Goal: Task Accomplishment & Management: Use online tool/utility

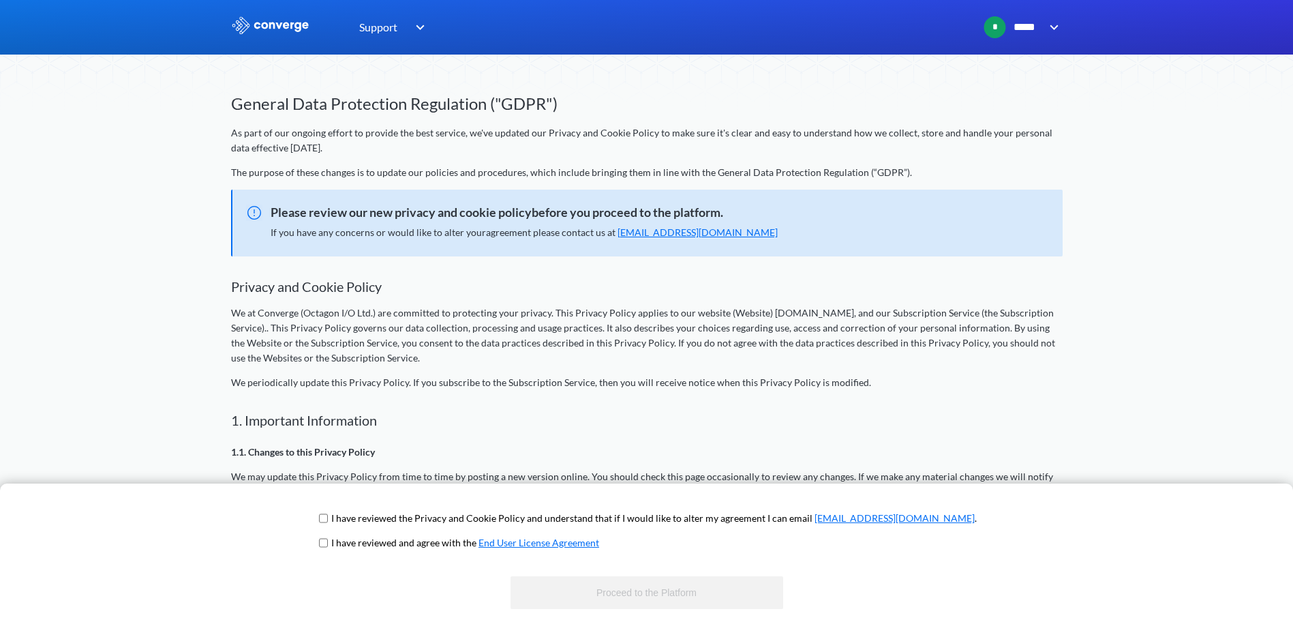
click at [328, 539] on input "checkbox" at bounding box center [323, 542] width 9 height 11
checkbox input "true"
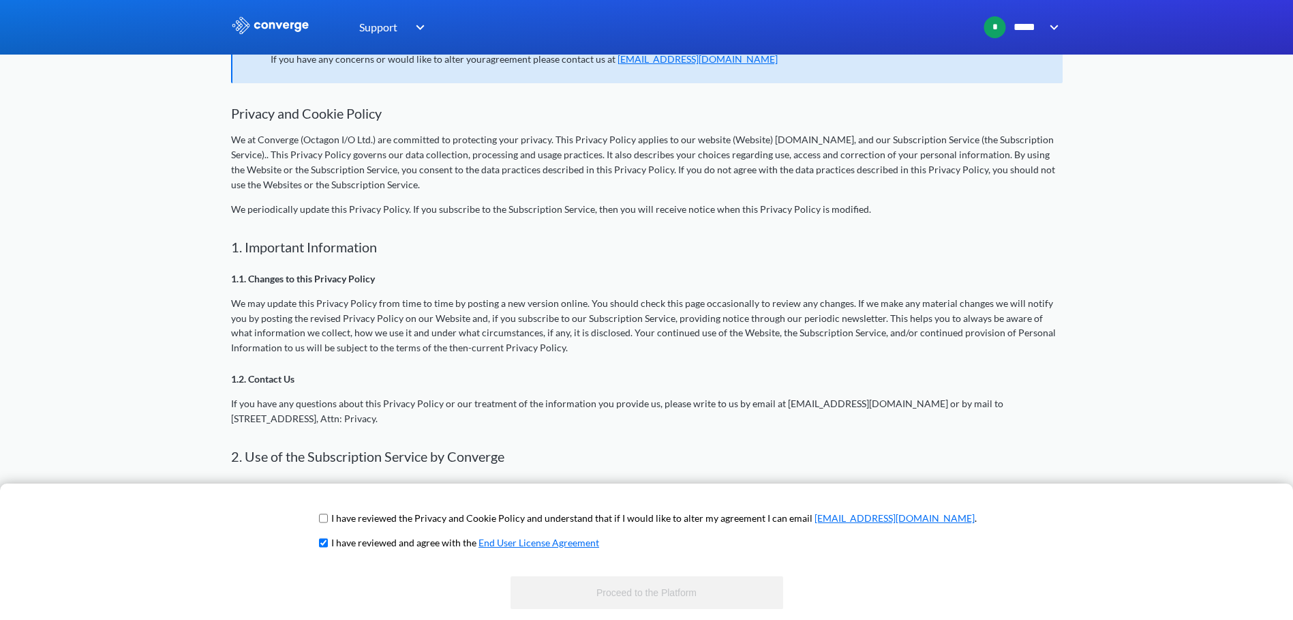
scroll to position [204, 0]
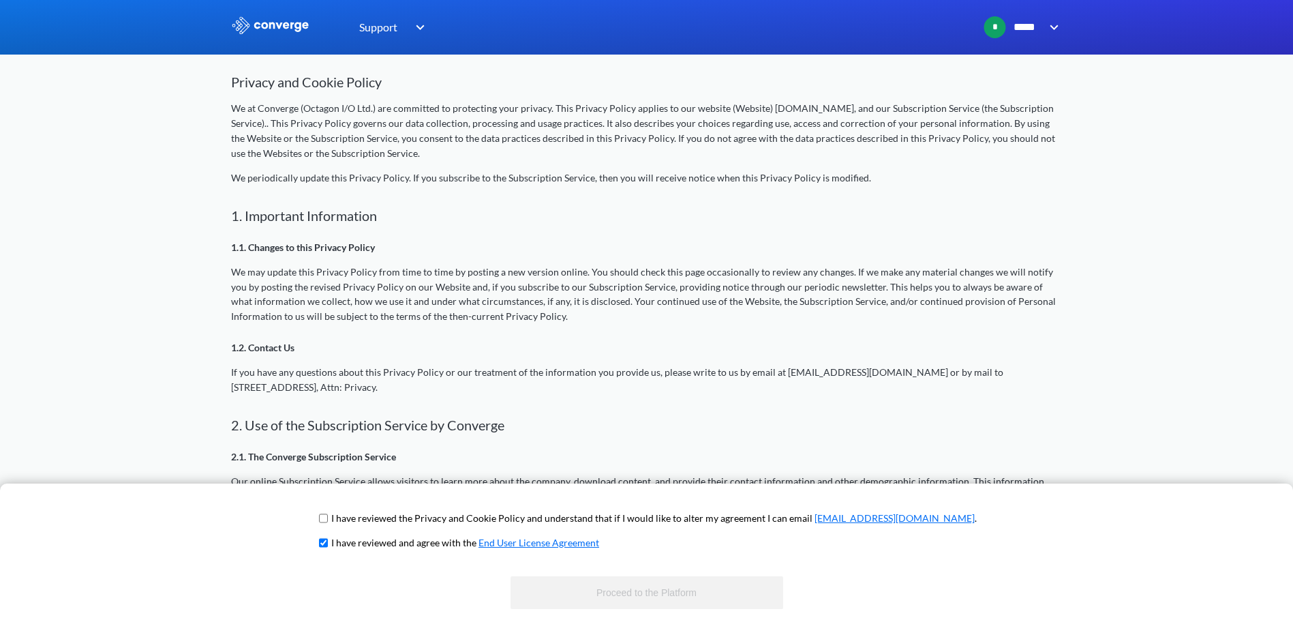
click at [328, 519] on input "checkbox" at bounding box center [323, 518] width 9 height 11
checkbox input "true"
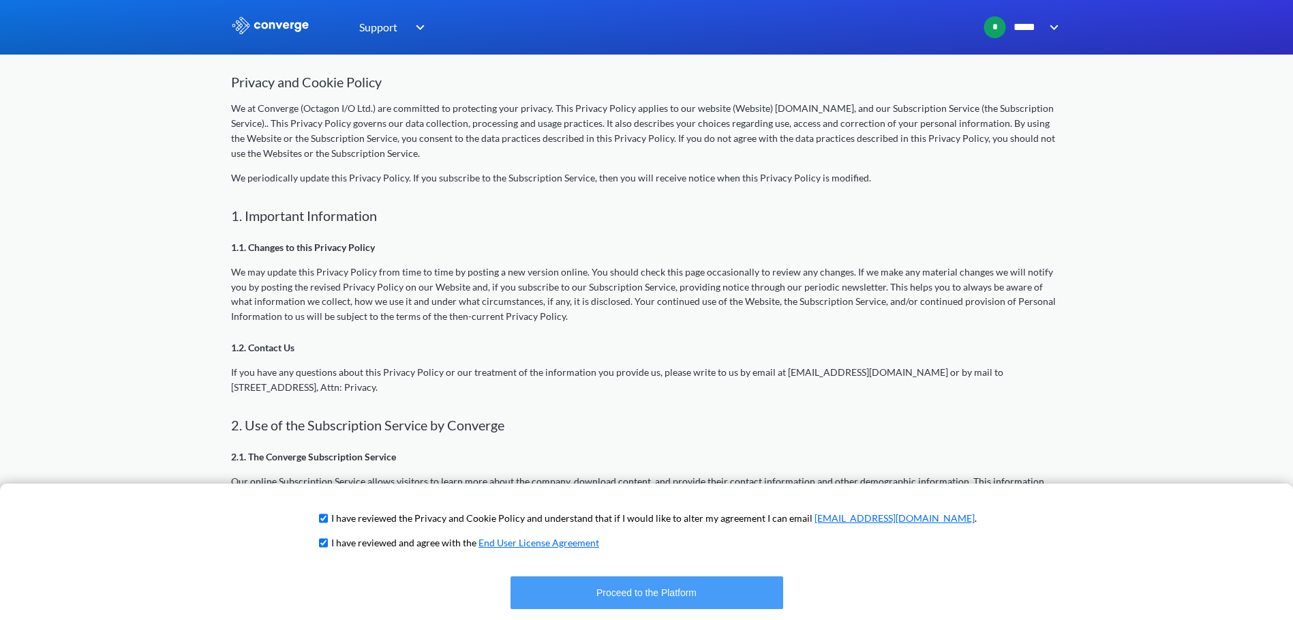
click at [611, 591] on button "Proceed to the Platform" at bounding box center [646, 592] width 273 height 33
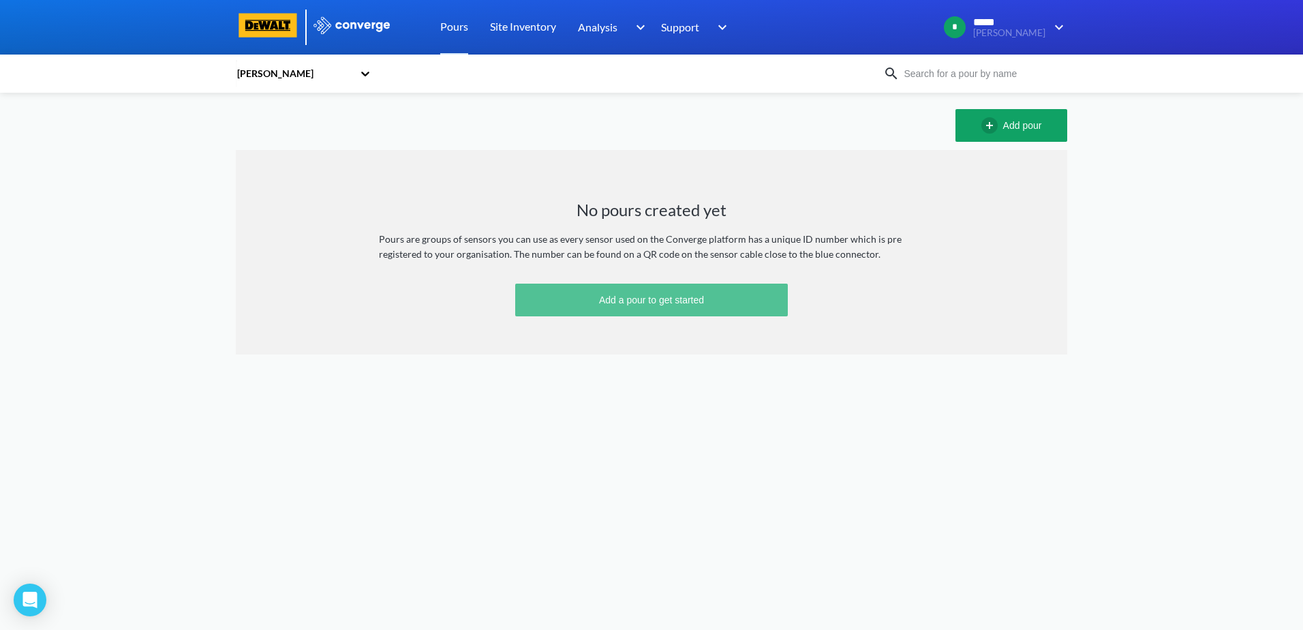
click at [651, 301] on button "Add a pour to get started" at bounding box center [651, 300] width 273 height 33
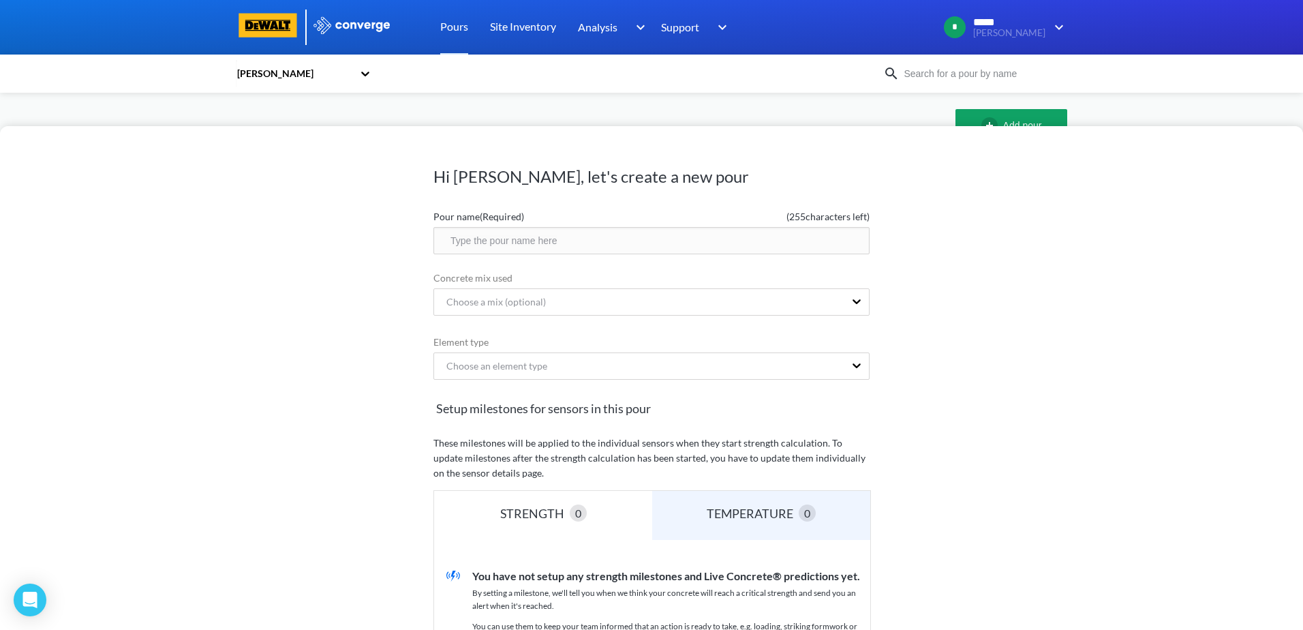
click at [506, 241] on input "text" at bounding box center [651, 240] width 436 height 27
type input "M"
type input "Wet Well"
click at [492, 302] on div "Choose a mix (optional)" at bounding box center [491, 301] width 110 height 15
click at [950, 324] on div "Hi Jason, let's create a new pour Pour name (Required) ( 247 characters left) W…" at bounding box center [651, 378] width 1303 height 504
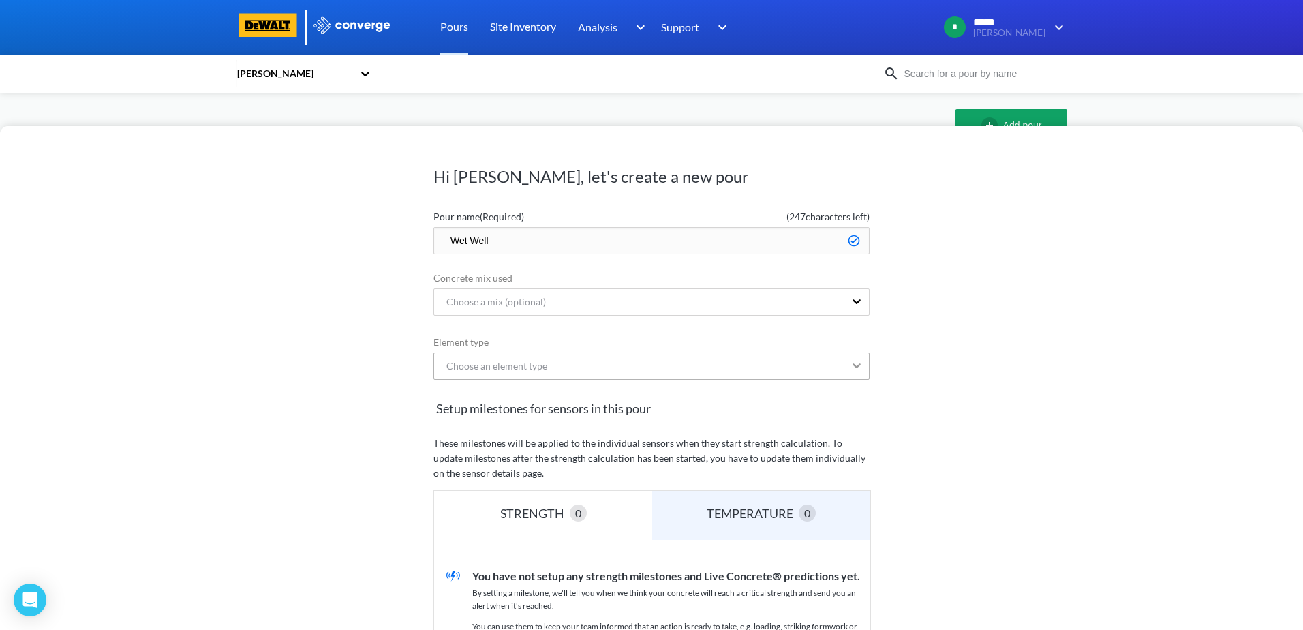
click at [855, 363] on icon at bounding box center [857, 366] width 14 height 14
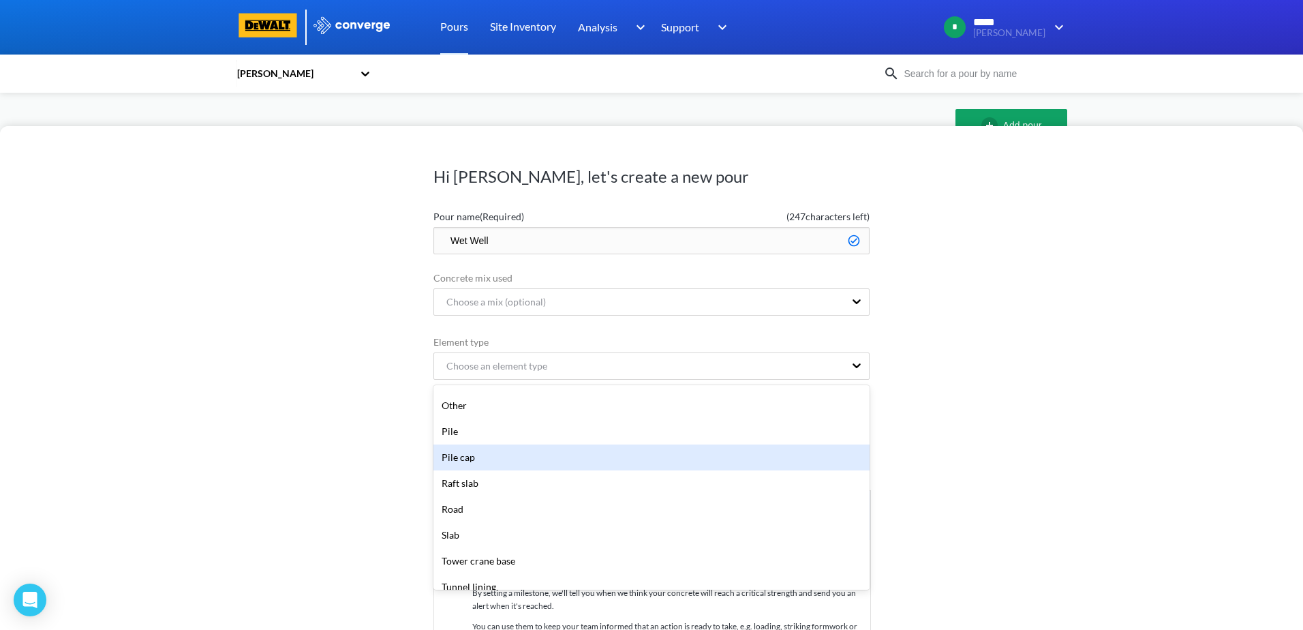
scroll to position [273, 0]
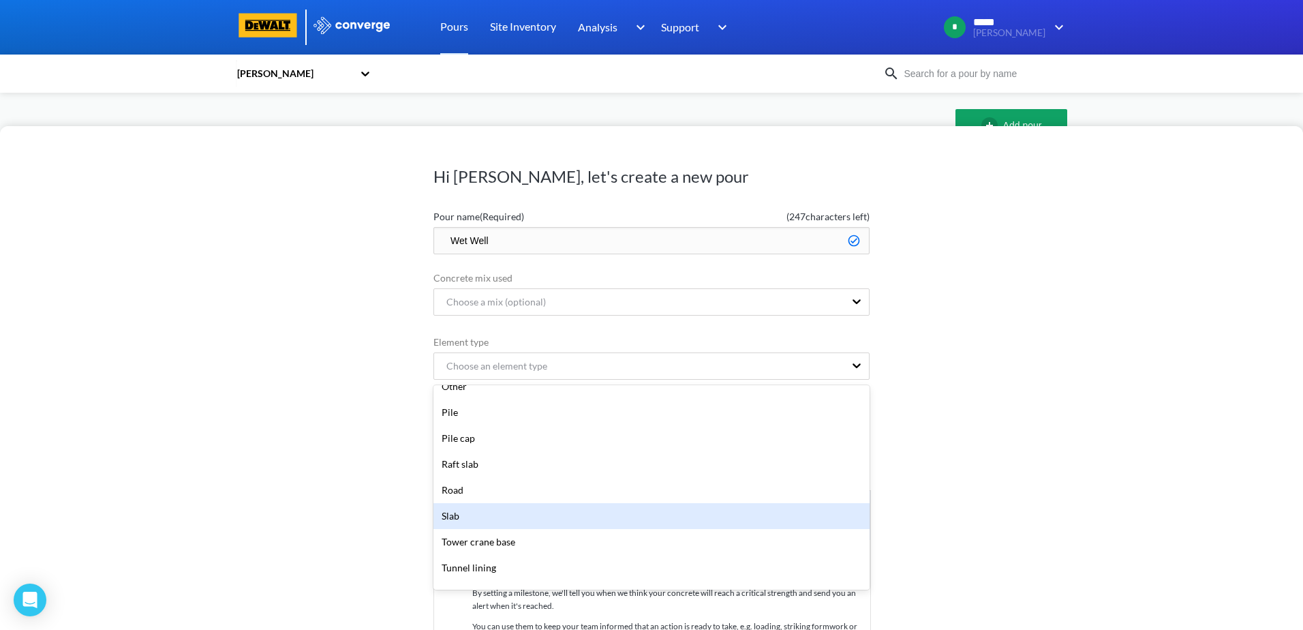
click at [502, 505] on div "Slab" at bounding box center [651, 516] width 436 height 26
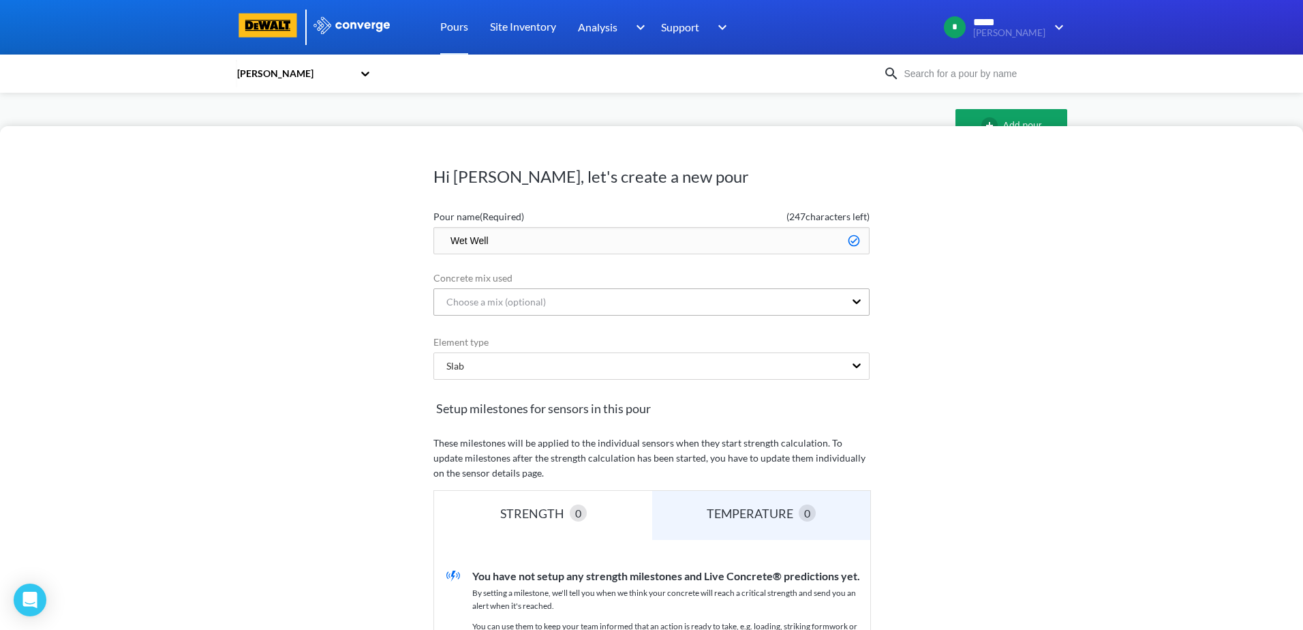
click at [504, 302] on div "Choose a mix (optional)" at bounding box center [491, 301] width 110 height 15
type input "151917"
click at [927, 322] on div "Hi Jason, let's create a new pour Pour name (Required) ( 247 characters left) W…" at bounding box center [651, 378] width 1303 height 504
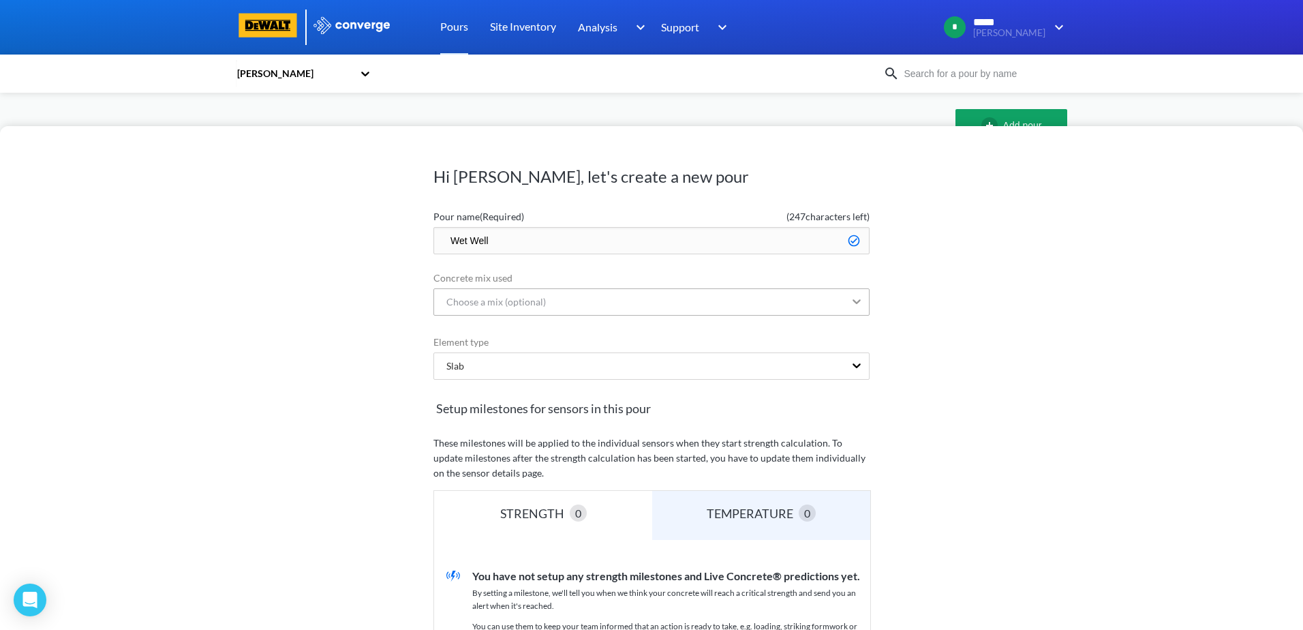
click at [857, 299] on icon at bounding box center [857, 301] width 14 height 14
click at [522, 301] on div "Choose a mix (optional)" at bounding box center [491, 301] width 110 height 15
type input "5"
type input "151197"
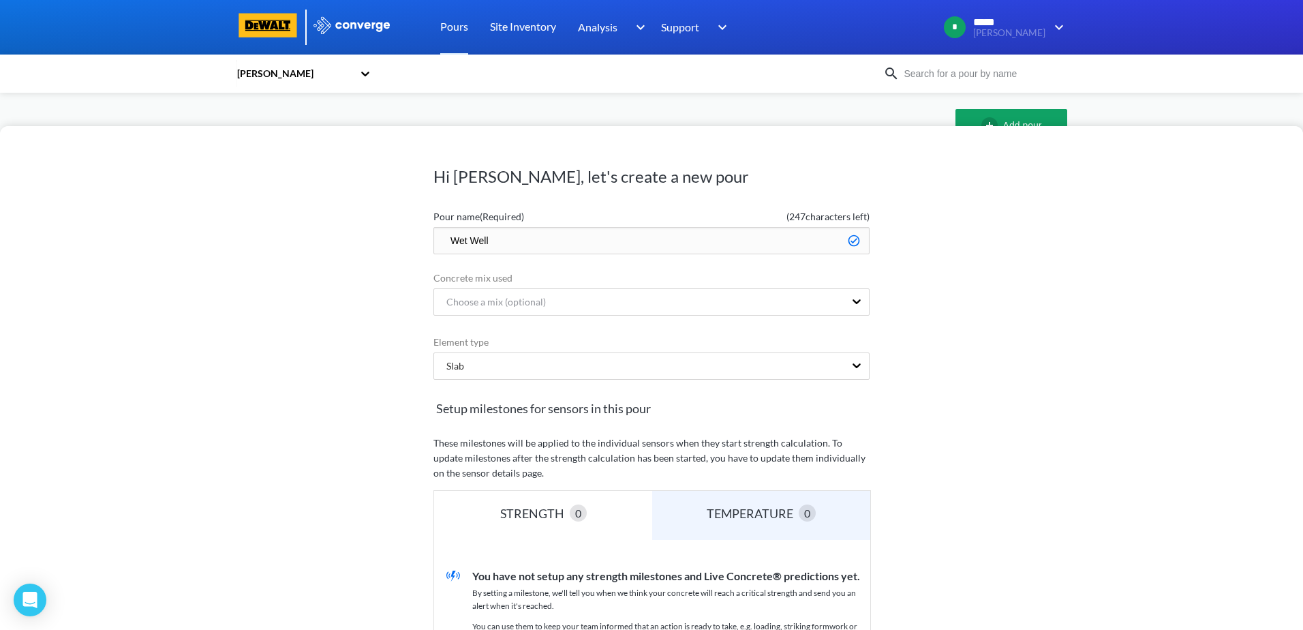
scroll to position [0, 0]
click at [1123, 309] on div "Hi Jason, let's create a new pour Pour name (Required) ( 247 characters left) W…" at bounding box center [651, 378] width 1303 height 504
click at [455, 300] on div "Choose a mix (optional)" at bounding box center [491, 301] width 110 height 15
type input "5000"
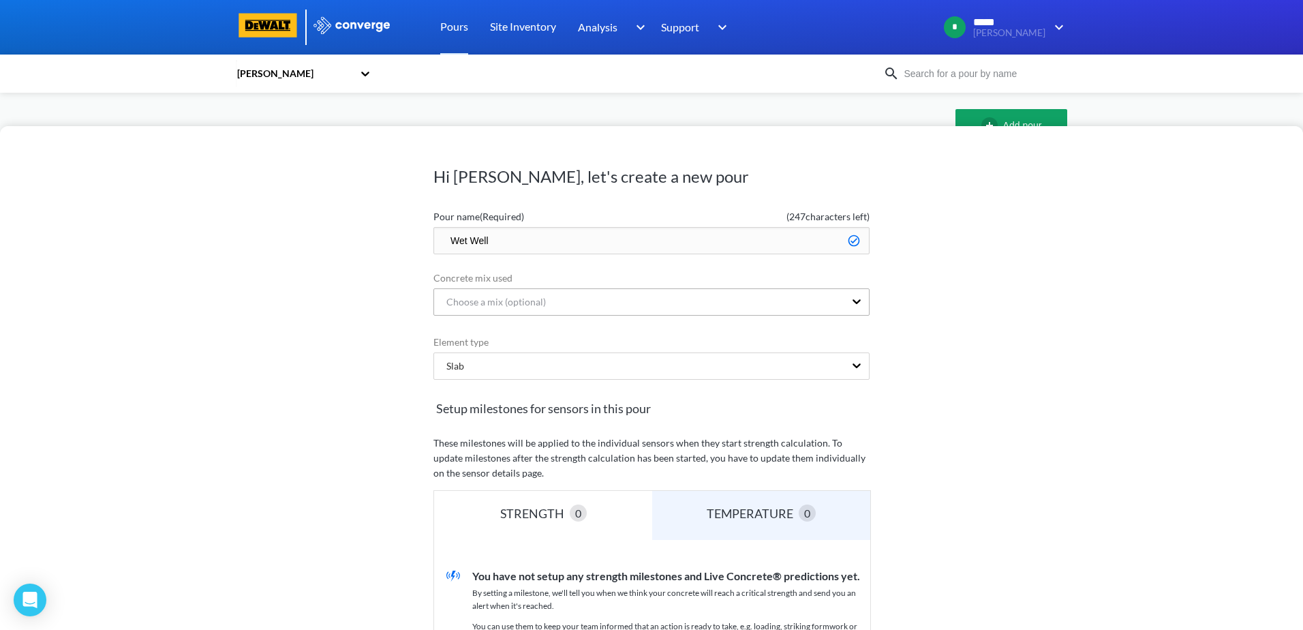
scroll to position [0, 0]
click at [1054, 364] on div "Hi Jason, let's create a new pour Pour name (Required) ( 247 characters left) W…" at bounding box center [651, 378] width 1303 height 504
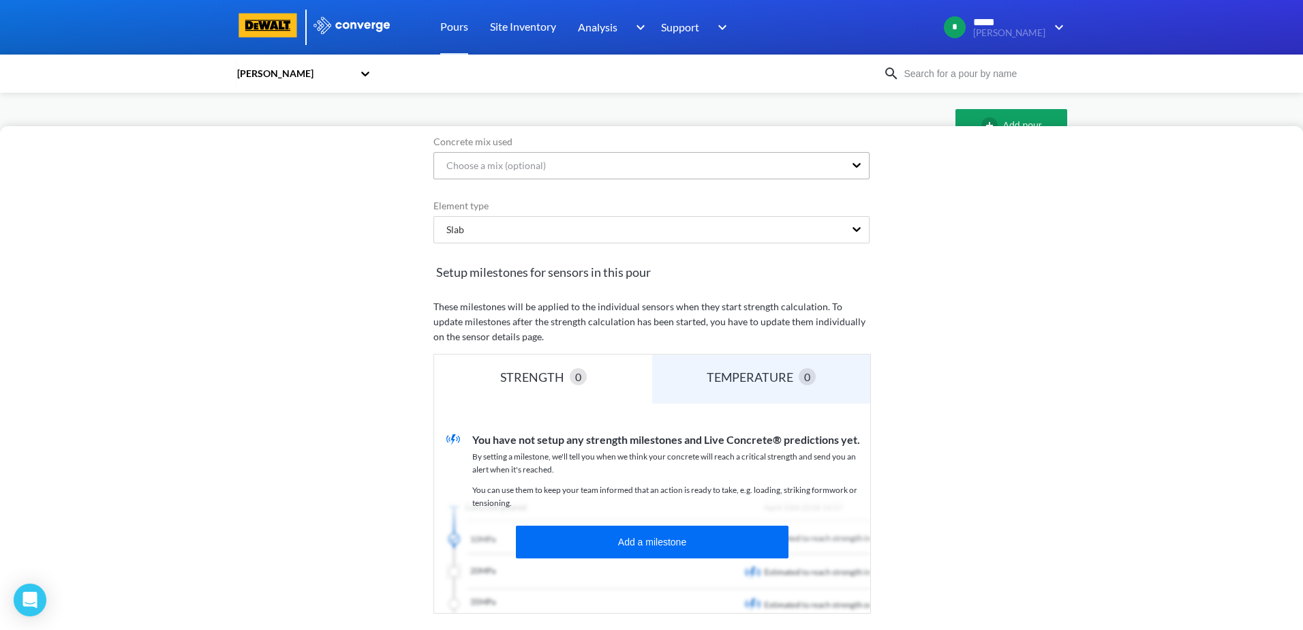
scroll to position [200, 0]
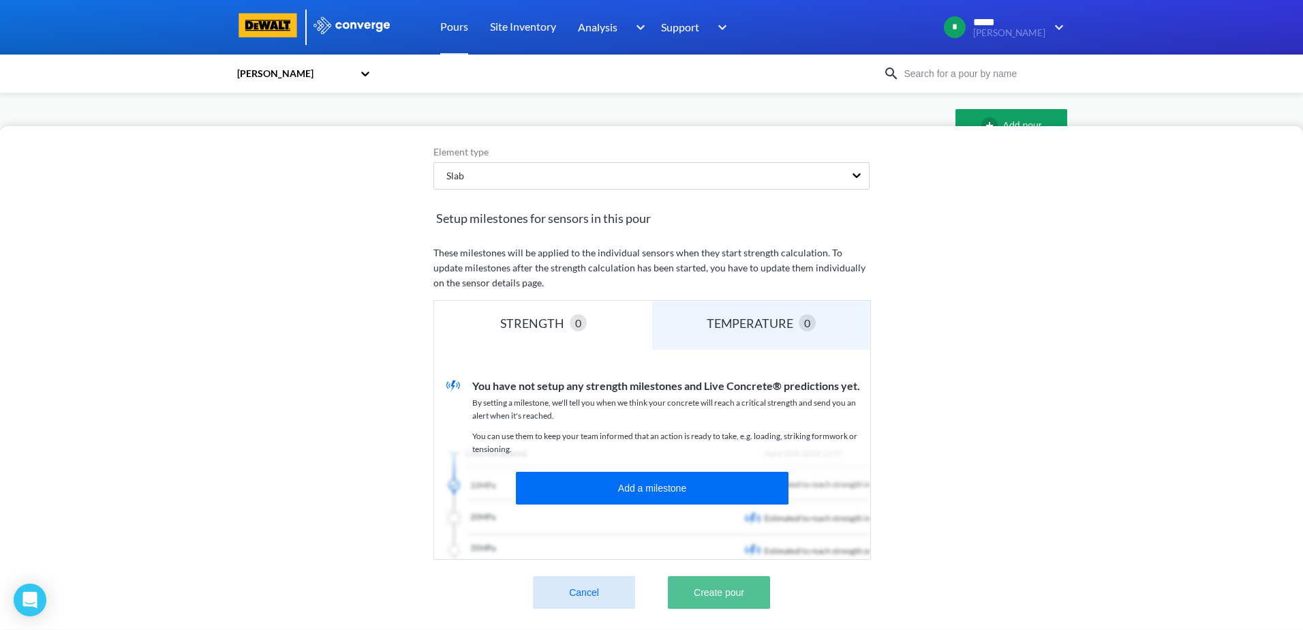
click at [714, 585] on button "Create pour" at bounding box center [719, 592] width 102 height 33
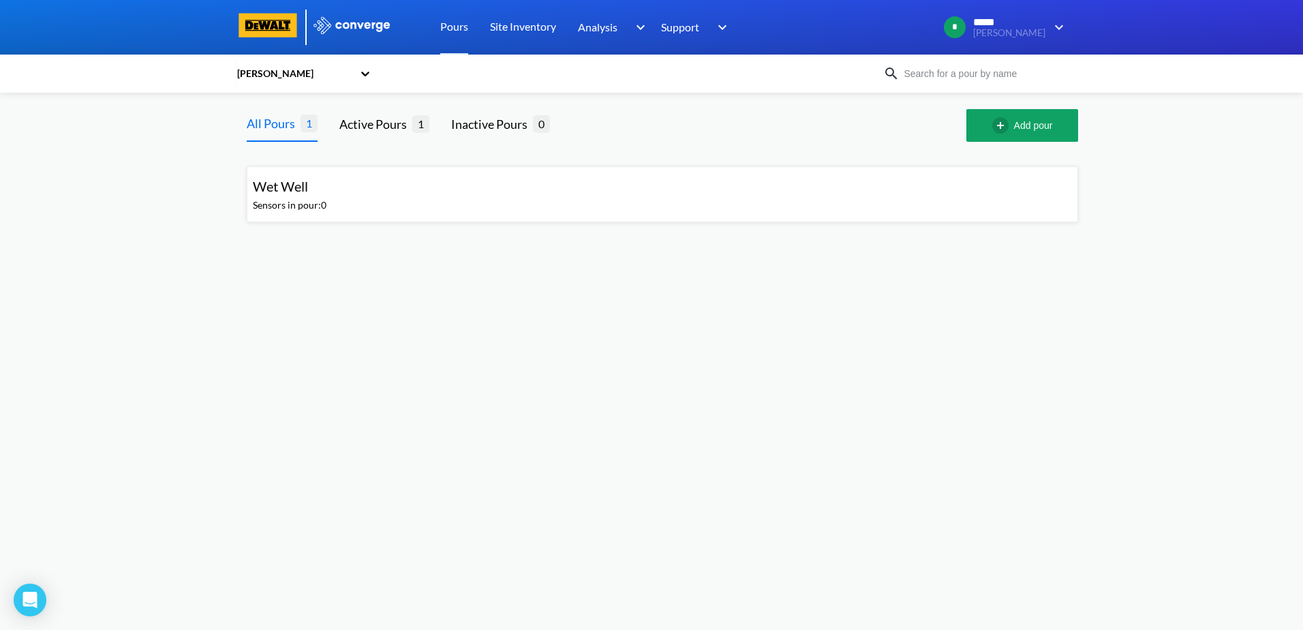
drag, startPoint x: 885, startPoint y: 221, endPoint x: 396, endPoint y: 209, distance: 489.5
drag, startPoint x: 396, startPoint y: 209, endPoint x: 245, endPoint y: 362, distance: 215.0
click at [245, 362] on body "Sorry, this feature is not available in the demo OK MENU Hazeltine Pours Site I…" at bounding box center [651, 315] width 1303 height 630
